Goal: Find contact information: Find contact information

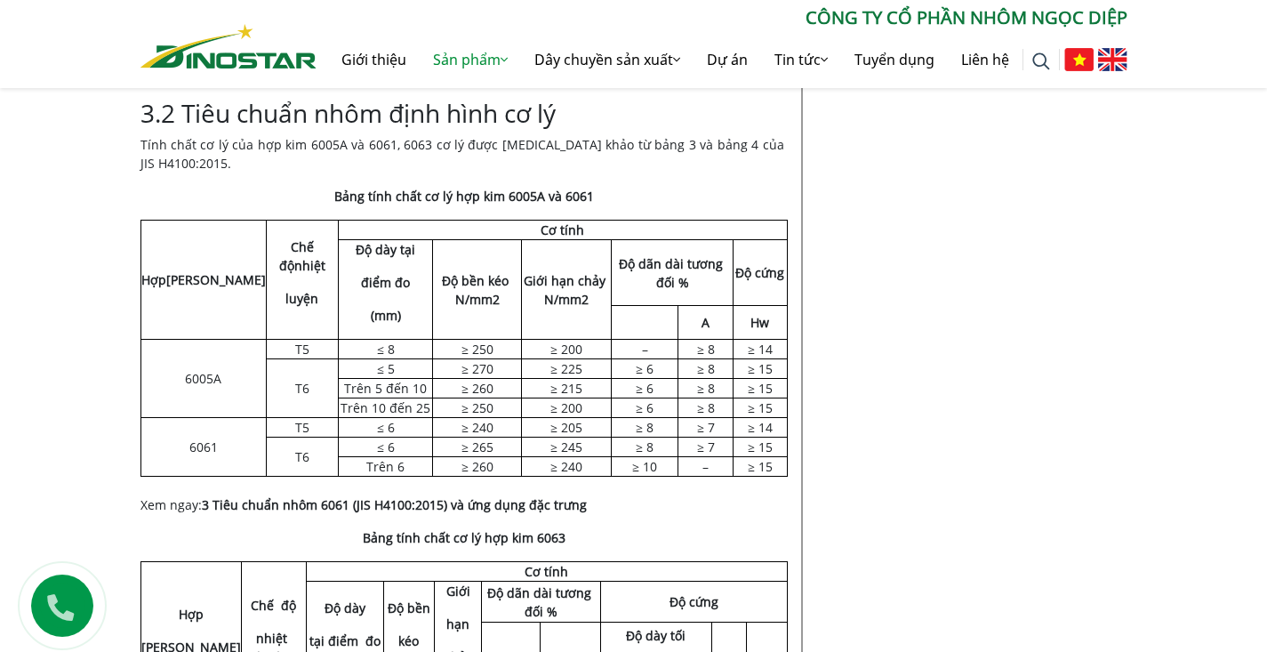
scroll to position [2146, 0]
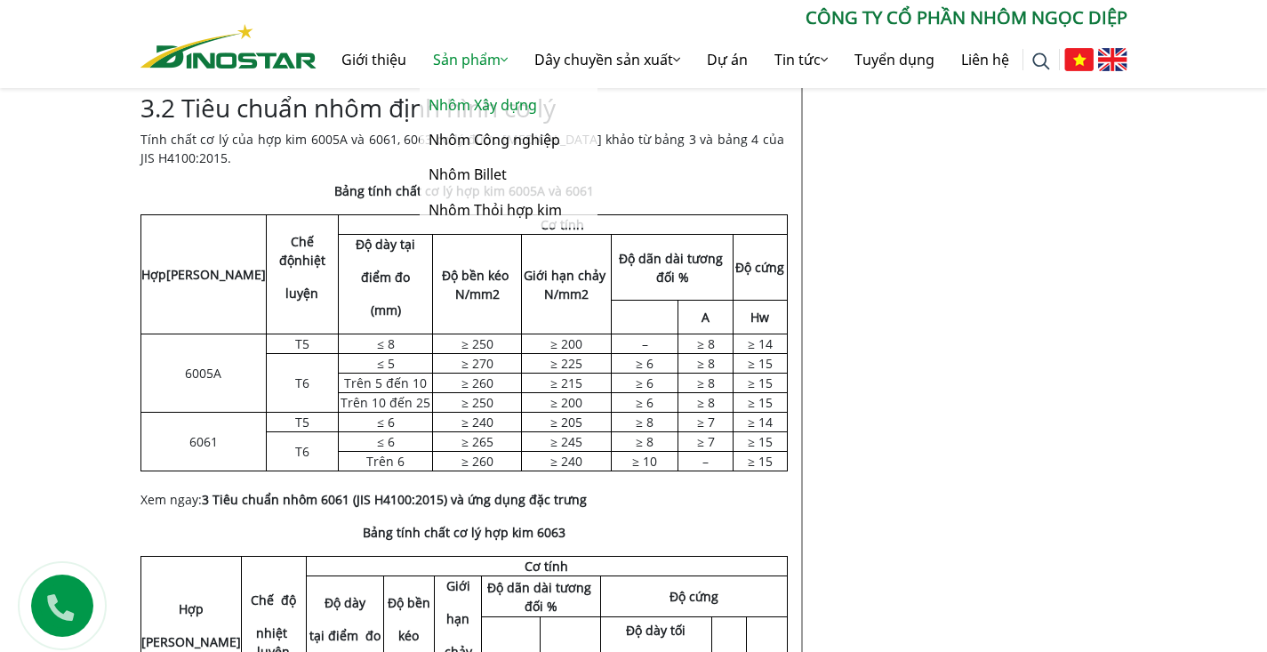
click at [462, 108] on link "Nhôm Xây dựng" at bounding box center [509, 105] width 178 height 35
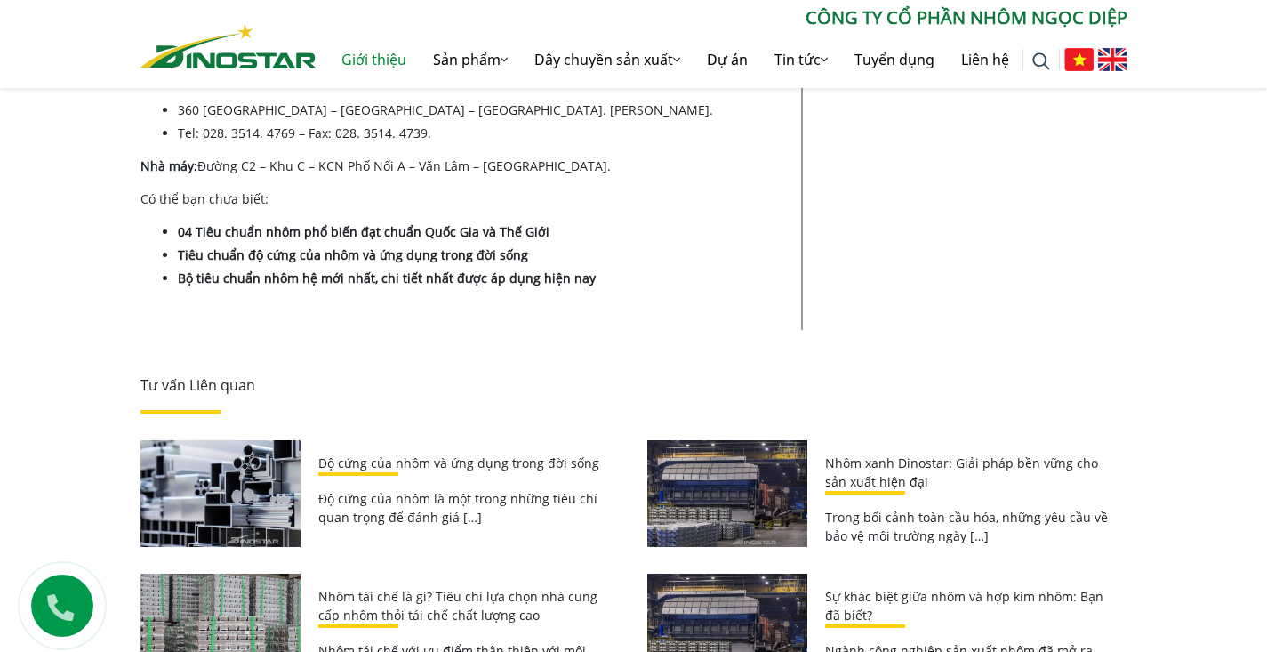
scroll to position [11797, 0]
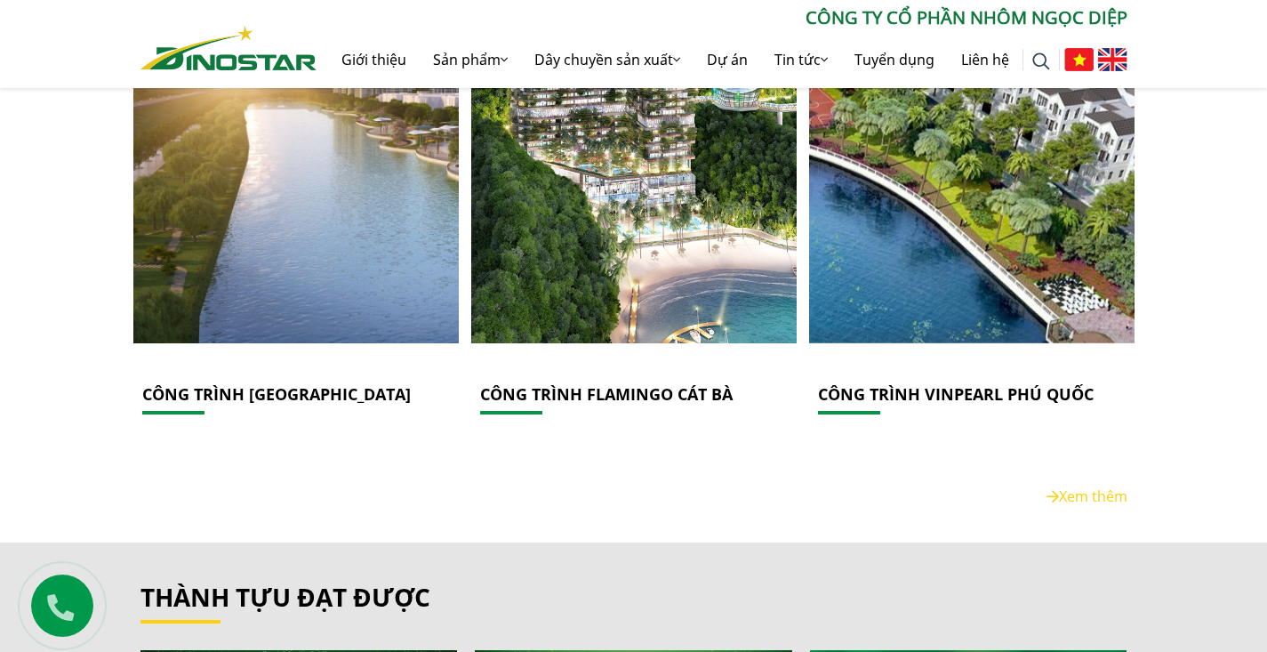
scroll to position [2612, 0]
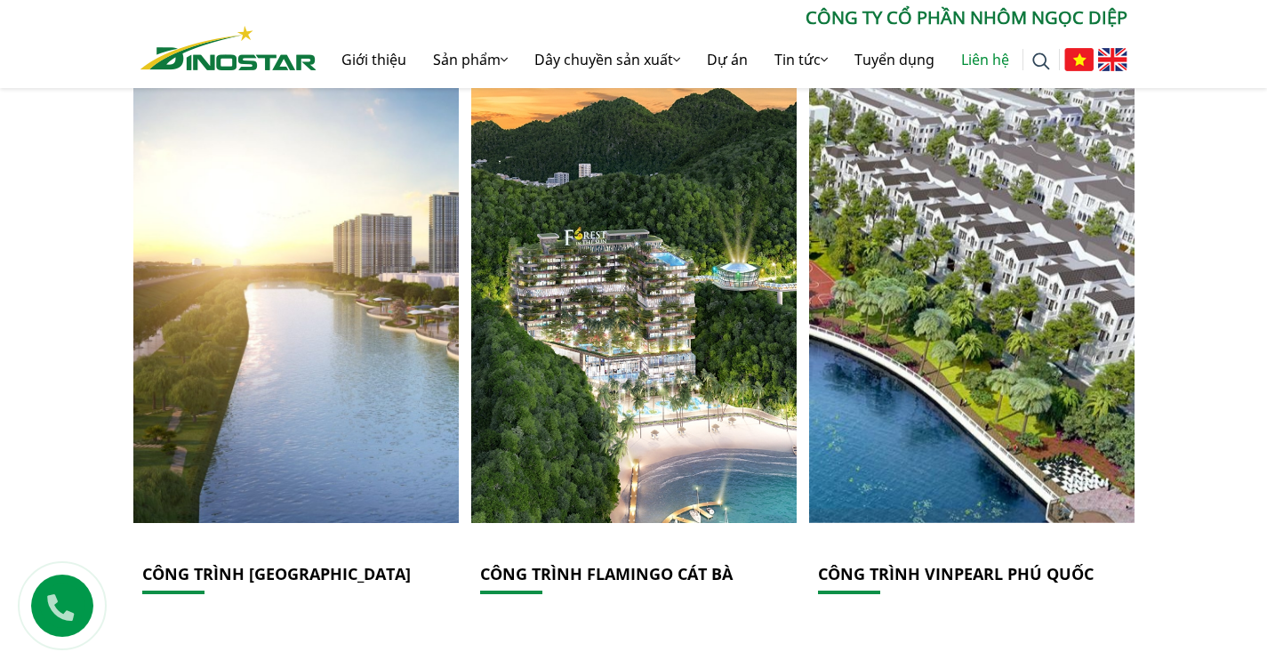
click at [979, 51] on link "Liên hệ" at bounding box center [985, 59] width 75 height 57
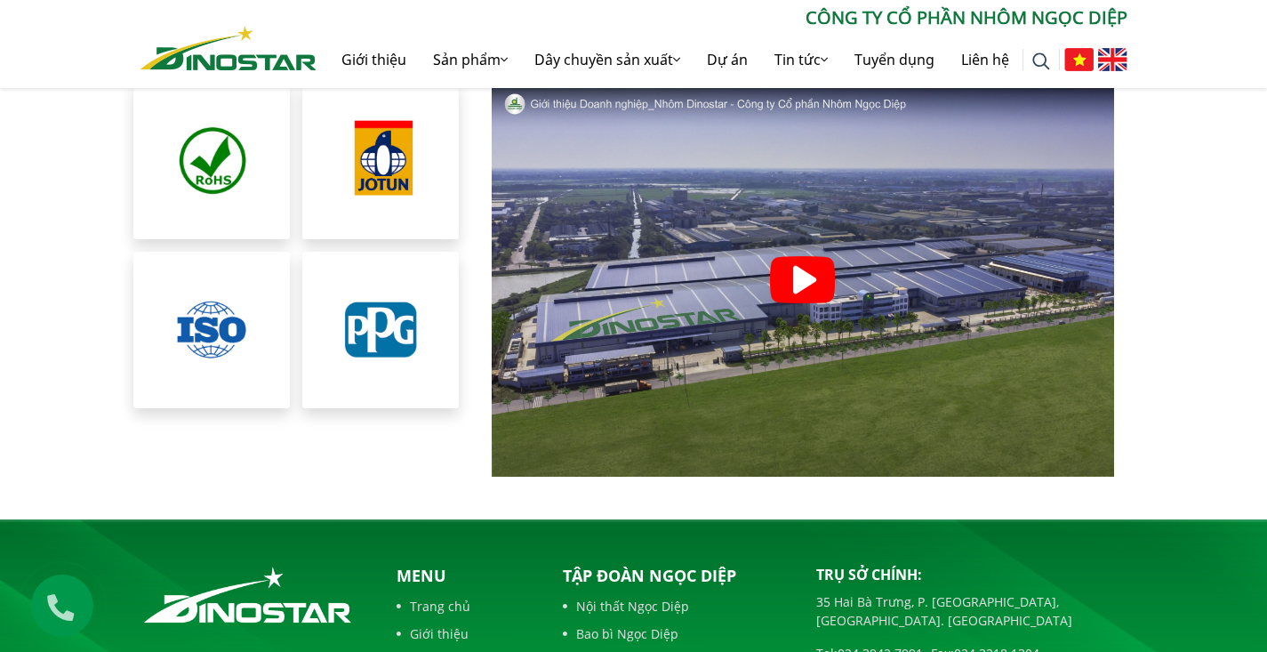
scroll to position [3617, 0]
